Goal: Task Accomplishment & Management: Use online tool/utility

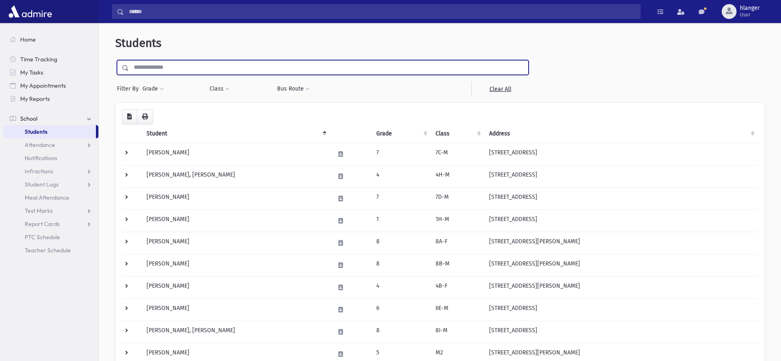
click at [167, 70] on input "text" at bounding box center [328, 67] width 399 height 15
type input "****"
click at [115, 60] on input "submit" at bounding box center [126, 65] width 23 height 11
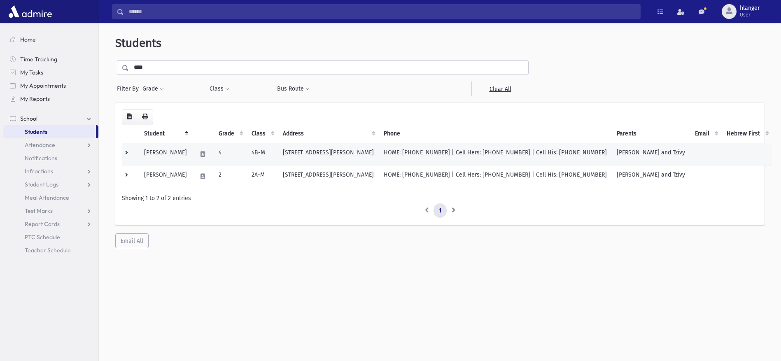
click at [184, 156] on td "Szmidt, Mordechai S" at bounding box center [165, 154] width 53 height 22
drag, startPoint x: 184, startPoint y: 156, endPoint x: 200, endPoint y: 155, distance: 15.7
click at [192, 155] on td "Szmidt, Mordechai S" at bounding box center [165, 154] width 53 height 22
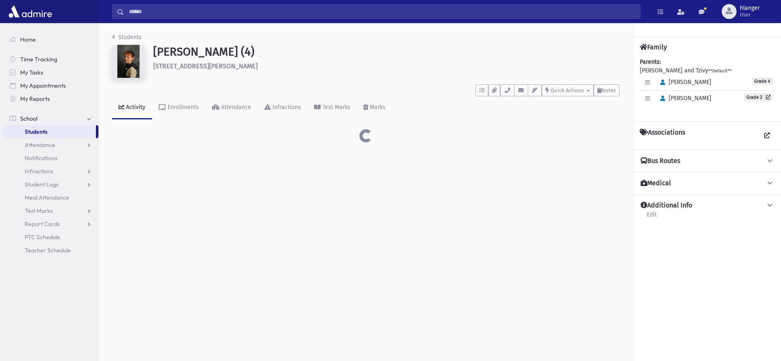
click at [189, 151] on div "Students Szmidt, Mordechai S (4) 15 Dartmouth Drive Jackson **** To Do's No ope…" at bounding box center [366, 87] width 534 height 129
click at [236, 109] on div "Attendance" at bounding box center [235, 107] width 32 height 7
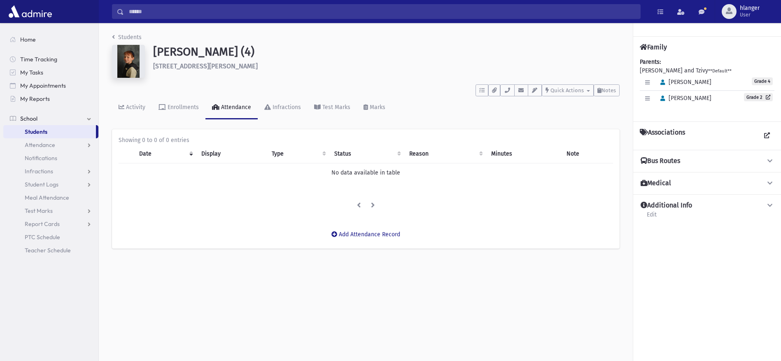
click at [34, 131] on span "Students" at bounding box center [36, 131] width 23 height 7
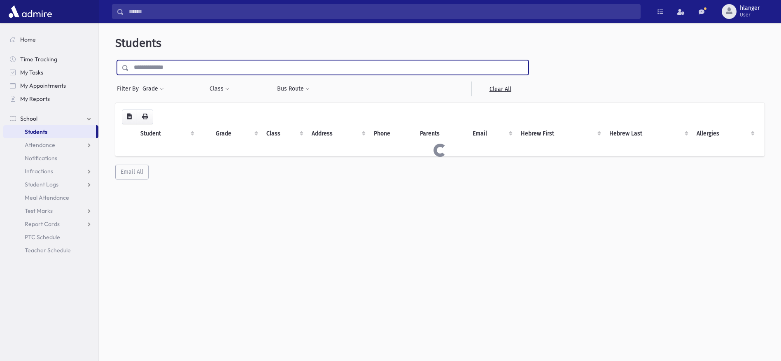
click at [144, 72] on input "text" at bounding box center [328, 67] width 399 height 15
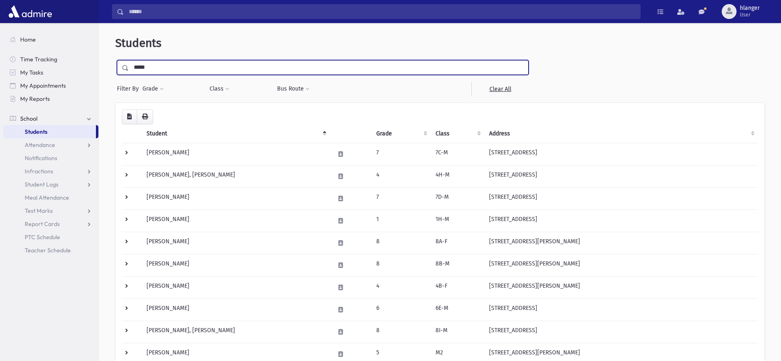
type input "*****"
click at [115, 60] on input "submit" at bounding box center [126, 65] width 23 height 11
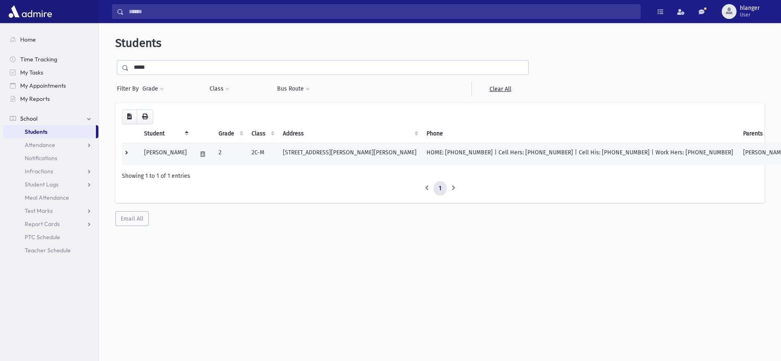
click at [167, 153] on td "[PERSON_NAME]" at bounding box center [165, 154] width 53 height 22
click at [167, 153] on td "Spero, Bentzion" at bounding box center [165, 154] width 53 height 22
drag, startPoint x: 167, startPoint y: 153, endPoint x: 148, endPoint y: 153, distance: 18.5
click at [148, 153] on td "Spero, Bentzion" at bounding box center [165, 154] width 53 height 22
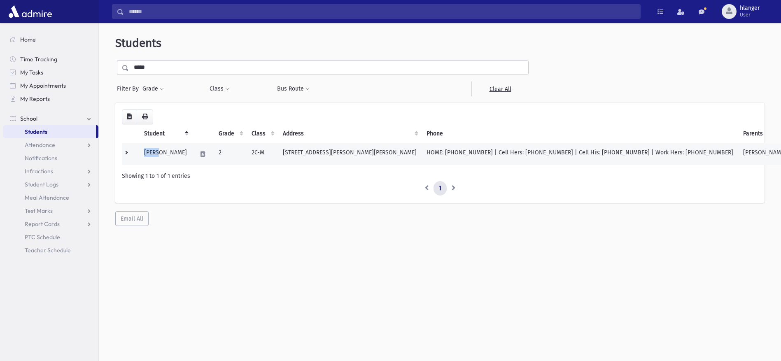
drag, startPoint x: 148, startPoint y: 153, endPoint x: 140, endPoint y: 154, distance: 8.7
click at [140, 154] on td "Spero, Bentzion" at bounding box center [165, 154] width 53 height 22
drag, startPoint x: 140, startPoint y: 154, endPoint x: 225, endPoint y: 155, distance: 85.2
click at [225, 155] on td "2" at bounding box center [230, 154] width 33 height 22
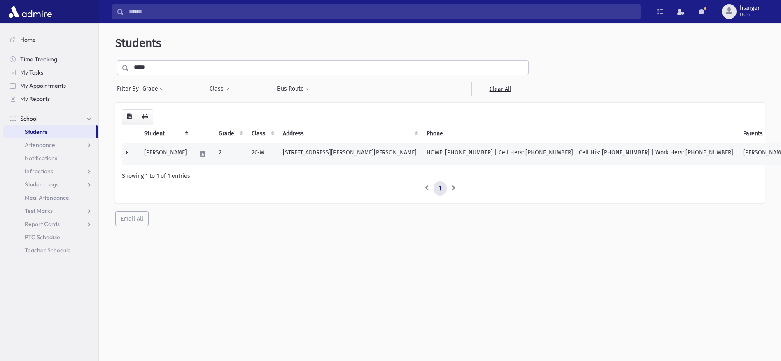
click at [225, 155] on td "2" at bounding box center [230, 154] width 33 height 22
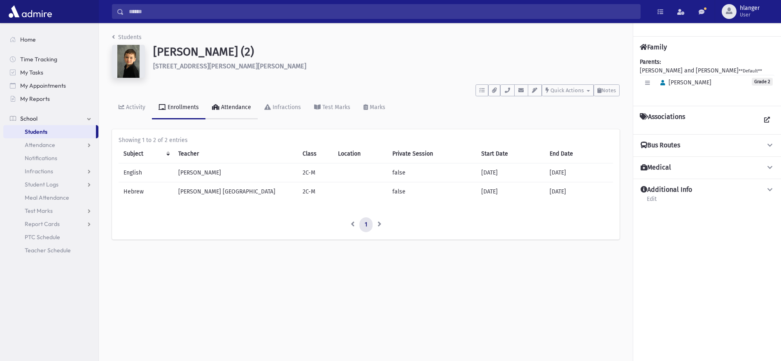
click at [219, 107] on div "Attendance" at bounding box center [235, 107] width 32 height 7
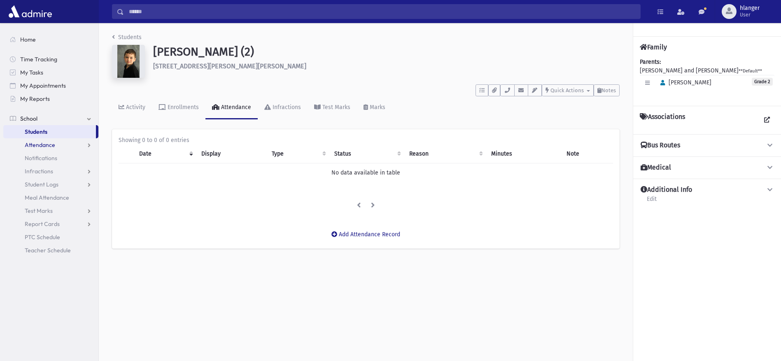
click at [54, 147] on span "Attendance" at bounding box center [40, 144] width 30 height 7
click at [53, 155] on link "Entry" at bounding box center [50, 157] width 95 height 13
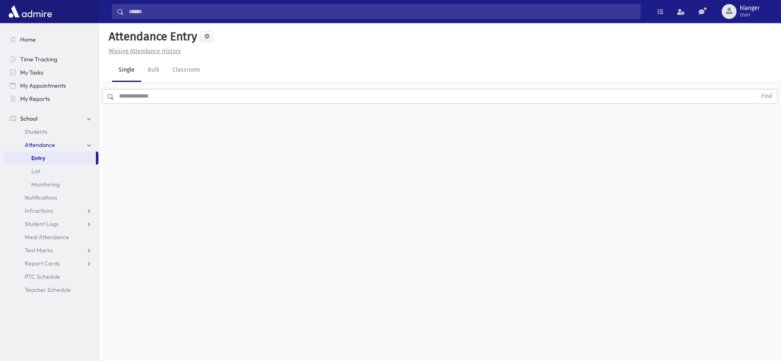
click at [136, 96] on input "text" at bounding box center [435, 96] width 642 height 15
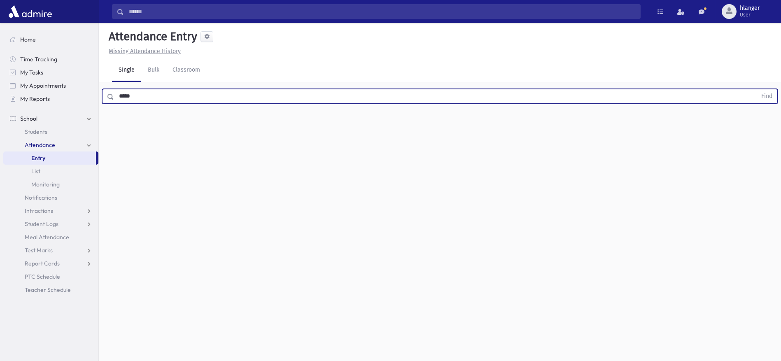
type input "*****"
click at [756, 89] on button "Find" at bounding box center [766, 96] width 21 height 14
drag, startPoint x: 144, startPoint y: 97, endPoint x: 119, endPoint y: 95, distance: 25.6
click at [119, 95] on input "*****" at bounding box center [435, 96] width 642 height 15
click at [762, 128] on button "button" at bounding box center [759, 123] width 16 height 15
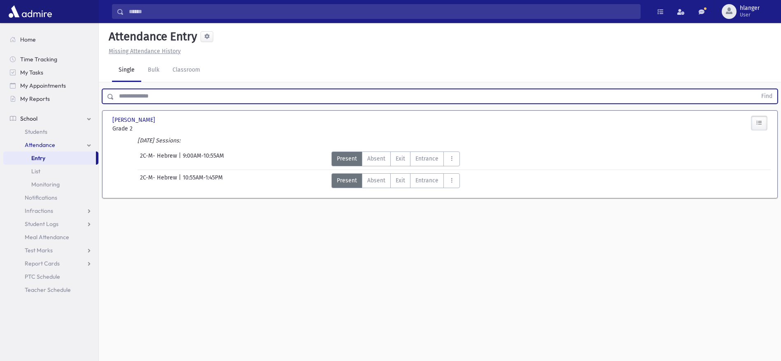
click at [144, 92] on input "text" at bounding box center [435, 96] width 642 height 15
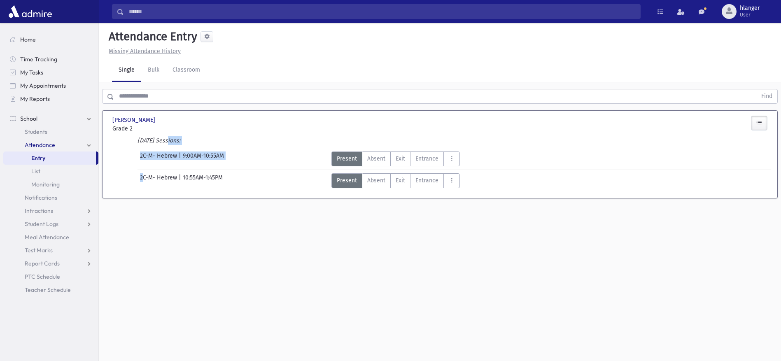
drag, startPoint x: 142, startPoint y: 184, endPoint x: 156, endPoint y: 139, distance: 47.3
click at [156, 139] on div "Today's Sessions: 2C-M- Hebrew | 9:00AM-10:55AM Present P Absent A Exit Ex F" at bounding box center [439, 167] width 661 height 62
drag, startPoint x: 156, startPoint y: 139, endPoint x: 284, endPoint y: 191, distance: 137.9
click at [284, 191] on div "Spero, Bentzion Spero, Bentzion Grade 2 Grade 2 Present P Absent A Exit Ex" at bounding box center [439, 154] width 661 height 87
drag, startPoint x: 284, startPoint y: 191, endPoint x: 247, endPoint y: 186, distance: 37.3
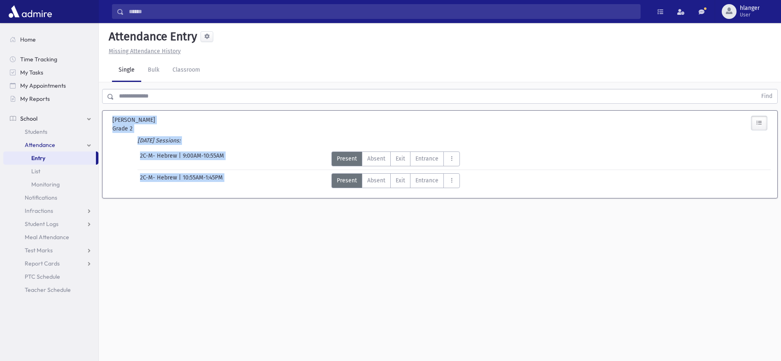
click at [247, 186] on div "2C-M- Hebrew | 10:55AM-1:45PM" at bounding box center [216, 180] width 223 height 15
drag, startPoint x: 109, startPoint y: 114, endPoint x: 212, endPoint y: 205, distance: 136.4
click at [212, 205] on section "Spero, Bentzion Spero, Bentzion Grade 2 Grade 2 Present P Absent A Exit Ex Entr…" at bounding box center [440, 158] width 682 height 103
drag, startPoint x: 212, startPoint y: 205, endPoint x: 212, endPoint y: 131, distance: 73.3
click at [212, 131] on span "Grade 2" at bounding box center [163, 128] width 102 height 9
